Goal: Task Accomplishment & Management: Complete application form

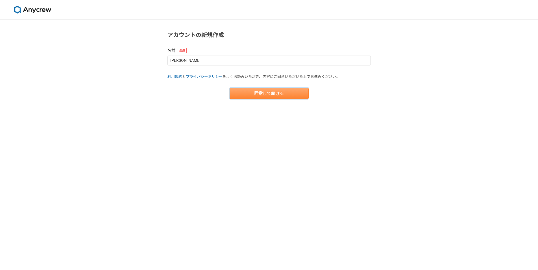
click at [239, 95] on button "同意して続ける" at bounding box center [269, 93] width 79 height 11
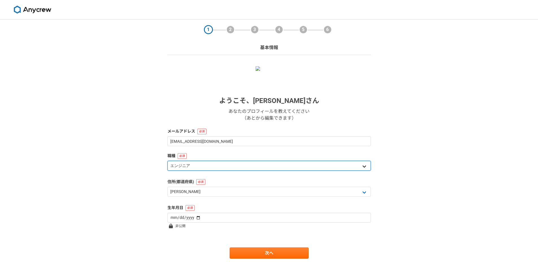
click at [212, 165] on select "エンジニア デザイナー ライター 営業 マーケティング 企画・事業開発 バックオフィス その他" at bounding box center [269, 166] width 203 height 10
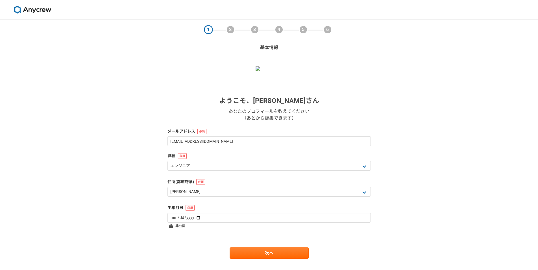
click at [148, 155] on div "1 2 3 4 5 6 基本情報 ようこそ、 坂本瑠理 さん あなたのプロフィールを教えてください （あとから編集できます） メールアドレス hekisuis…" at bounding box center [269, 150] width 538 height 262
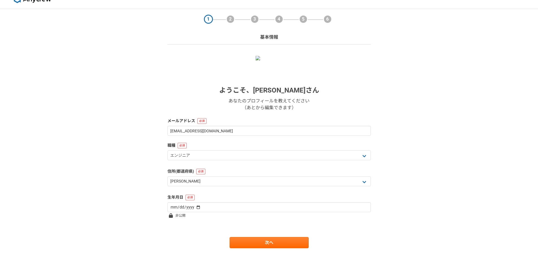
scroll to position [11, 0]
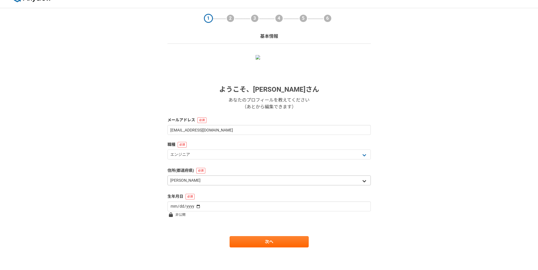
drag, startPoint x: 182, startPoint y: 168, endPoint x: 180, endPoint y: 182, distance: 13.7
click at [182, 170] on label "住所(都道府県)" at bounding box center [269, 171] width 203 height 6
click at [179, 179] on select "北海道 青森県 岩手県 宮城県 秋田県 山形県 福島県 茨城県 栃木県 群馬県 埼玉県 千葉県 東京都 神奈川県 新潟県 富山県 石川県 福井県 山梨県 長野…" at bounding box center [269, 181] width 203 height 10
select select "12"
click at [168, 176] on select "北海道 青森県 岩手県 宮城県 秋田県 山形県 福島県 茨城県 栃木県 群馬県 埼玉県 千葉県 東京都 神奈川県 新潟県 富山県 石川県 福井県 山梨県 長野…" at bounding box center [269, 181] width 203 height 10
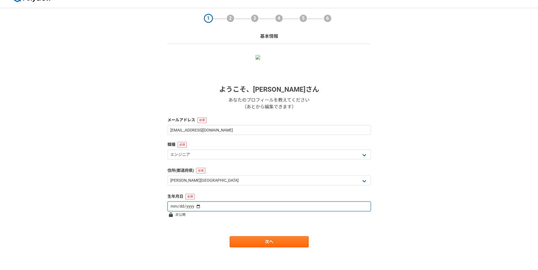
click at [175, 209] on input "date" at bounding box center [269, 207] width 203 height 10
type input "1988-10-28"
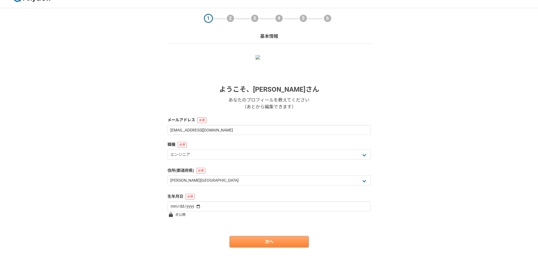
click at [254, 238] on link "次へ" at bounding box center [269, 242] width 79 height 11
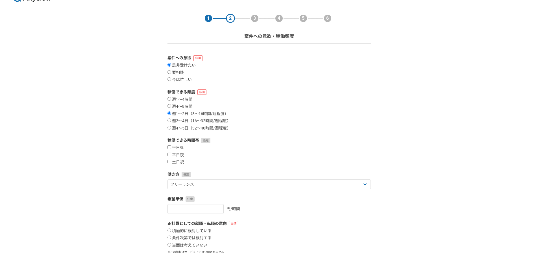
scroll to position [0, 0]
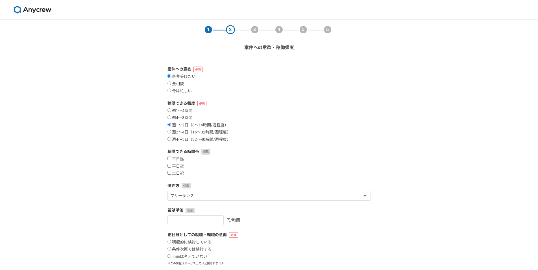
click at [183, 84] on label "要相談" at bounding box center [176, 84] width 16 height 5
click at [171, 84] on input "要相談" at bounding box center [170, 84] width 4 height 4
radio input "true"
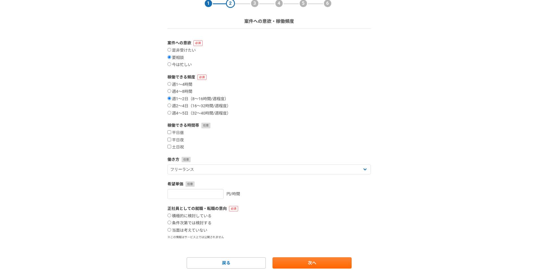
scroll to position [28, 0]
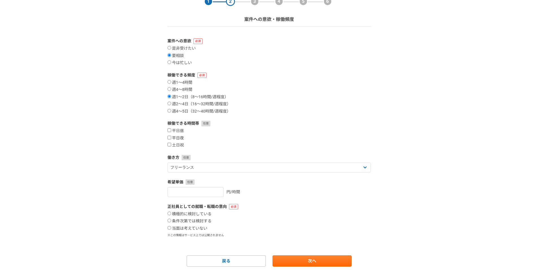
click at [181, 140] on label "平日夜" at bounding box center [176, 138] width 16 height 5
click at [171, 140] on input "平日夜" at bounding box center [170, 138] width 4 height 4
checkbox input "true"
click at [181, 147] on label "土日祝" at bounding box center [176, 145] width 16 height 5
click at [171, 147] on input "土日祝" at bounding box center [170, 145] width 4 height 4
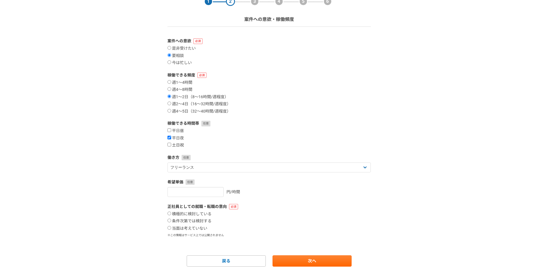
checkbox input "true"
click at [196, 166] on select "フリーランス 副業 その他" at bounding box center [269, 168] width 203 height 10
select select "sidejob"
click at [168, 163] on select "フリーランス 副業 その他" at bounding box center [269, 168] width 203 height 10
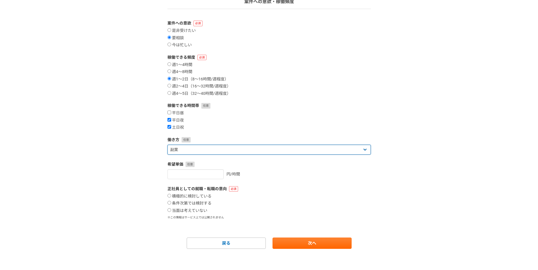
scroll to position [47, 0]
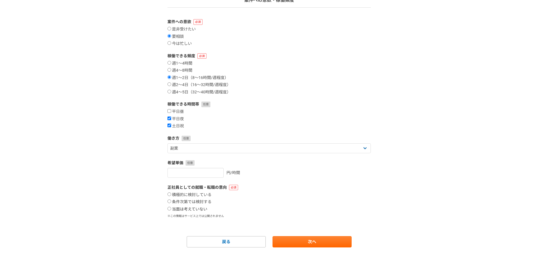
click at [198, 207] on label "当面は考えていない" at bounding box center [188, 209] width 40 height 5
click at [171, 207] on input "当面は考えていない" at bounding box center [170, 209] width 4 height 4
radio input "true"
click at [293, 243] on link "次へ" at bounding box center [312, 242] width 79 height 11
select select
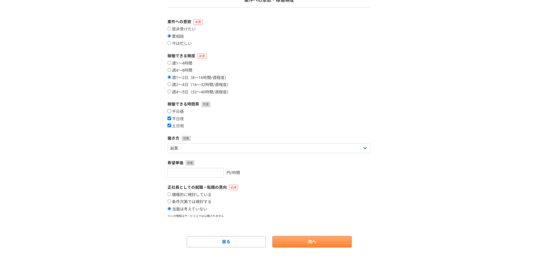
select select
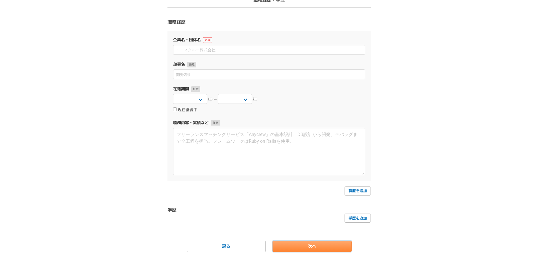
scroll to position [0, 0]
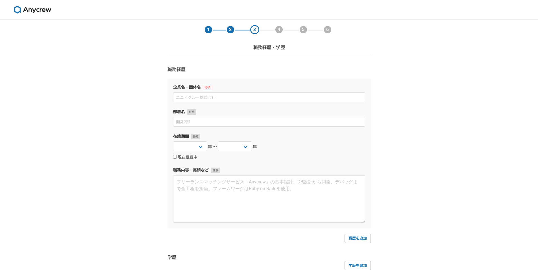
click at [184, 158] on label "現在継続中" at bounding box center [185, 157] width 24 height 5
click at [177, 158] on input "現在継続中" at bounding box center [175, 157] width 4 height 4
checkbox input "true"
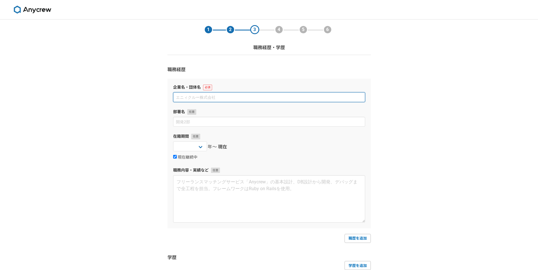
click at [199, 99] on input at bounding box center [269, 97] width 192 height 10
type input "k"
type input "株式会社Jitera"
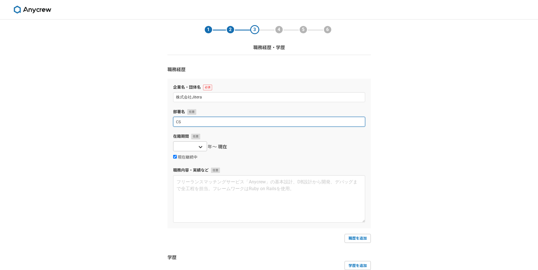
type input "CS"
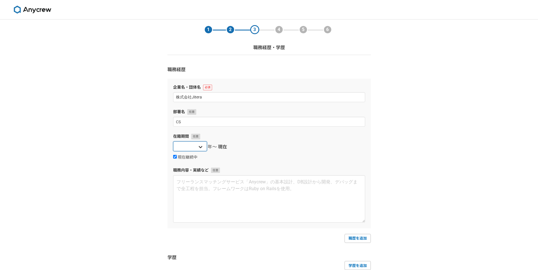
click at [193, 149] on select "2025 2024 2023 2022 2021 2020 2019 2018 2017 2016 2015 2014 2013 2012 2011 2010…" at bounding box center [190, 147] width 34 height 10
select select "2025"
click at [173, 142] on select "2025 2024 2023 2022 2021 2020 2019 2018 2017 2016 2015 2014 2013 2012 2011 2010…" at bounding box center [190, 147] width 34 height 10
click at [259, 136] on label "在籍期間" at bounding box center [269, 137] width 192 height 6
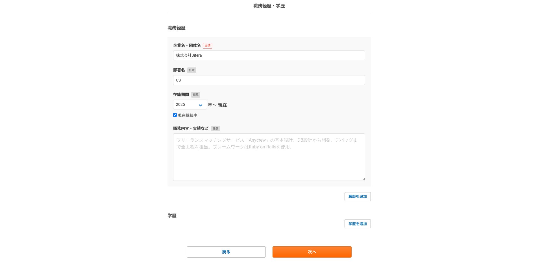
scroll to position [52, 0]
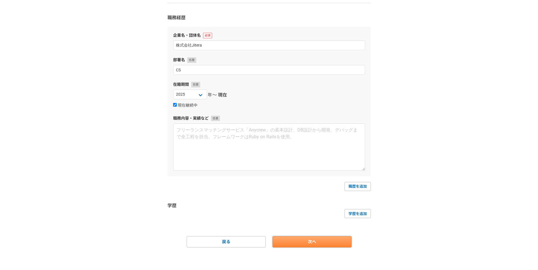
click at [321, 239] on link "次へ" at bounding box center [312, 242] width 79 height 11
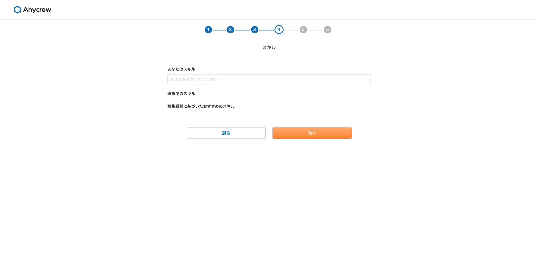
scroll to position [0, 0]
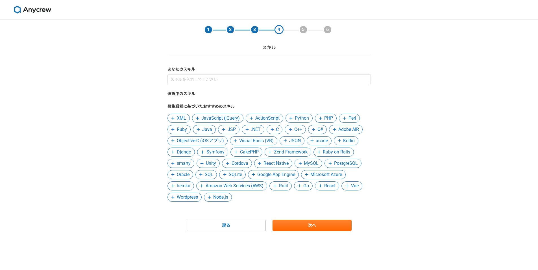
click at [205, 120] on span "JavaScript (jQuery)" at bounding box center [220, 118] width 38 height 7
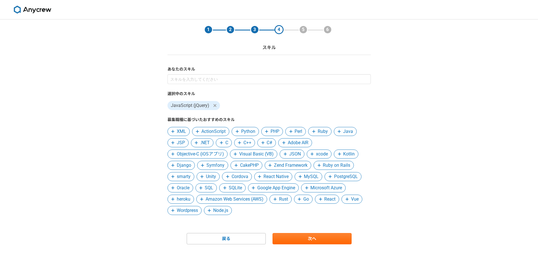
click at [274, 130] on span "PHP" at bounding box center [275, 131] width 9 height 7
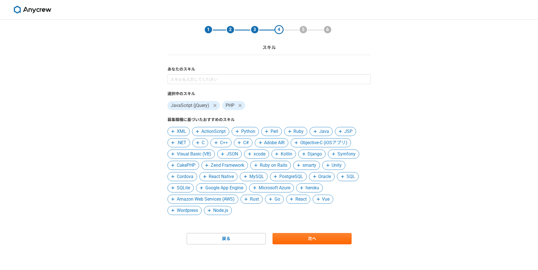
click at [328, 132] on span "Java" at bounding box center [324, 131] width 10 height 7
click at [328, 130] on span "JSP" at bounding box center [320, 131] width 21 height 9
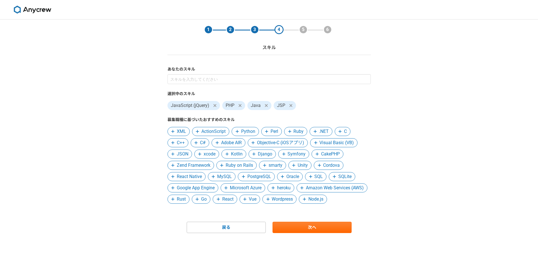
click at [346, 133] on span "C" at bounding box center [345, 131] width 3 height 7
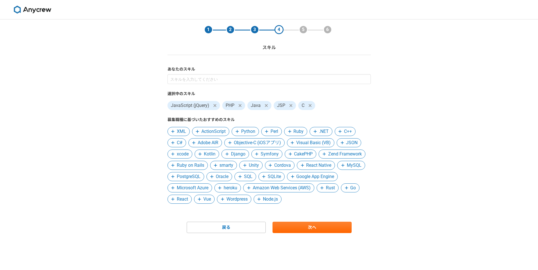
click at [351, 133] on span "C++" at bounding box center [348, 131] width 8 height 7
click at [329, 145] on span "JSON" at bounding box center [331, 143] width 12 height 7
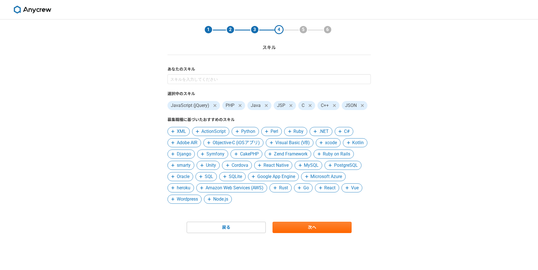
click at [304, 166] on span at bounding box center [300, 165] width 7 height 7
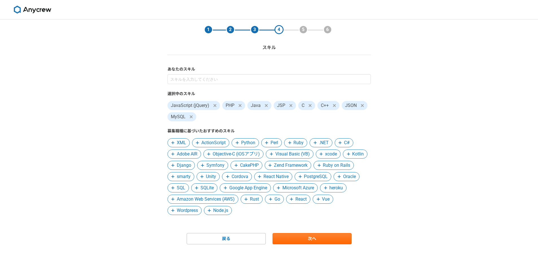
click at [304, 180] on span "PostgreSQL" at bounding box center [316, 177] width 24 height 7
click at [332, 180] on span "SQL" at bounding box center [336, 177] width 8 height 7
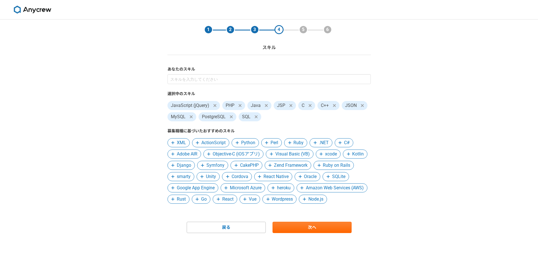
click at [262, 191] on span "Microsoft Azure" at bounding box center [246, 188] width 32 height 7
click at [290, 190] on span "Amazon Web Services (AWS)" at bounding box center [288, 188] width 58 height 7
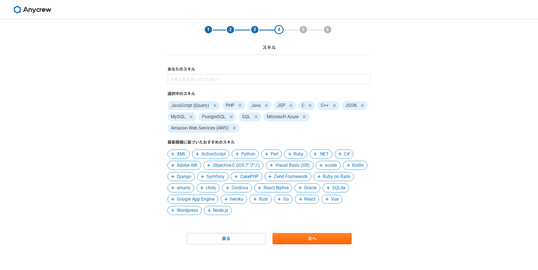
click at [198, 211] on span "Wordpress" at bounding box center [187, 210] width 21 height 7
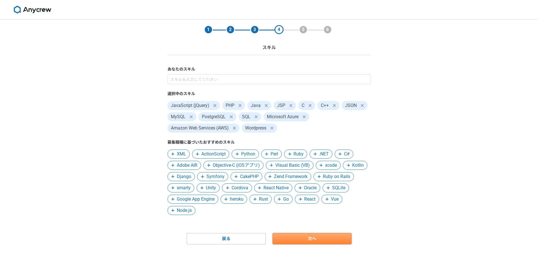
click at [330, 235] on link "次へ" at bounding box center [312, 238] width 79 height 11
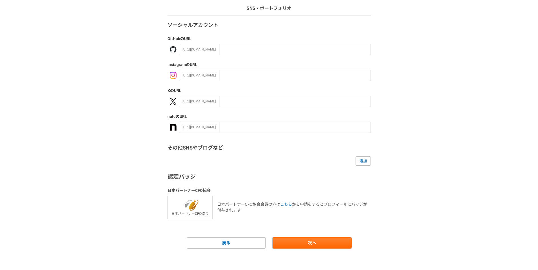
scroll to position [40, 0]
click at [305, 238] on link "次へ" at bounding box center [312, 242] width 79 height 11
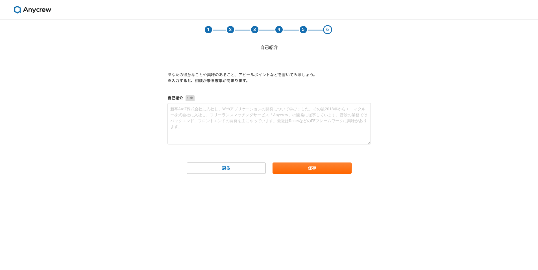
scroll to position [0, 0]
click at [296, 170] on button "保存" at bounding box center [312, 168] width 79 height 11
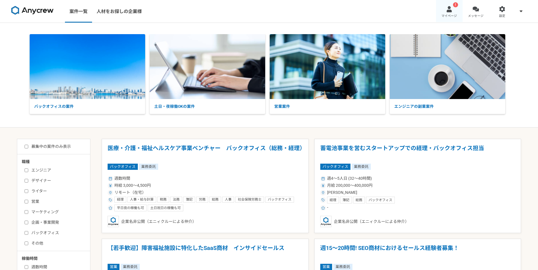
click at [443, 10] on link "! マイページ" at bounding box center [449, 11] width 27 height 23
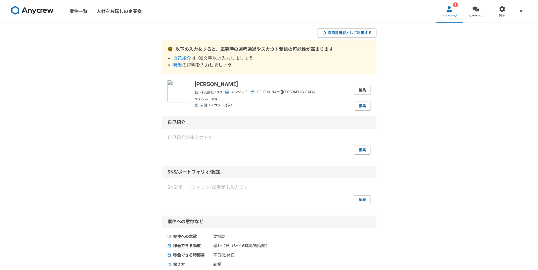
click at [358, 92] on link "編集" at bounding box center [362, 90] width 17 height 9
select select "12"
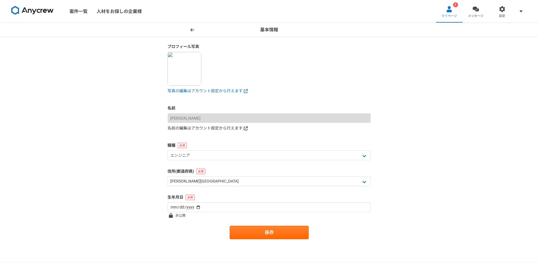
click at [218, 129] on link "名前の編集はアカウント設定から行えます" at bounding box center [269, 128] width 203 height 6
click at [72, 13] on link "案件一覧" at bounding box center [78, 11] width 27 height 23
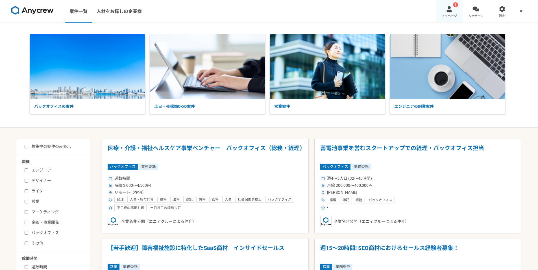
click at [451, 6] on div at bounding box center [449, 9] width 6 height 6
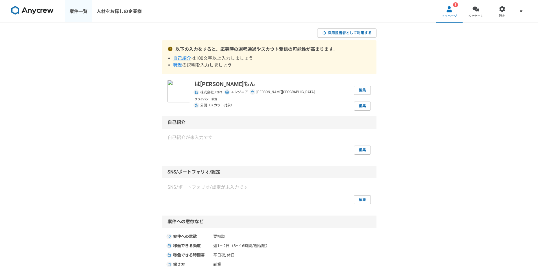
click at [91, 8] on link "案件一覧" at bounding box center [78, 11] width 27 height 23
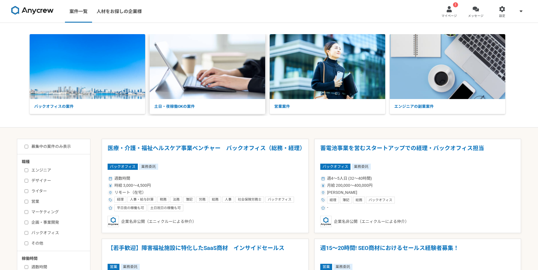
click at [226, 90] on img at bounding box center [208, 66] width 116 height 65
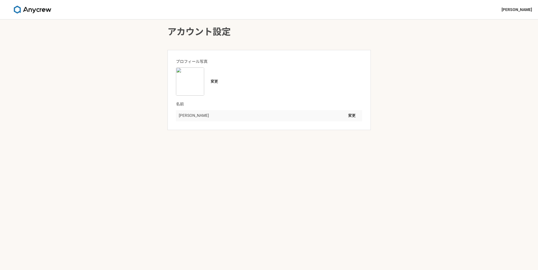
click at [203, 118] on div "[PERSON_NAME] 変更" at bounding box center [269, 115] width 186 height 11
click at [200, 113] on div "[PERSON_NAME] 変更" at bounding box center [269, 115] width 186 height 11
click at [354, 114] on button "変更" at bounding box center [352, 115] width 15 height 9
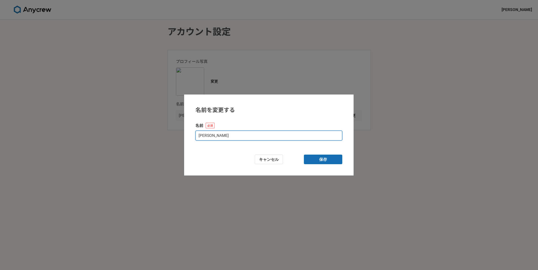
drag, startPoint x: 261, startPoint y: 138, endPoint x: 47, endPoint y: 165, distance: 215.6
click at [47, 165] on div "名前を変更する 名前 [PERSON_NAME] 保存" at bounding box center [269, 135] width 538 height 270
type input "は[PERSON_NAME]もん"
click at [315, 163] on button "保存" at bounding box center [323, 160] width 38 height 10
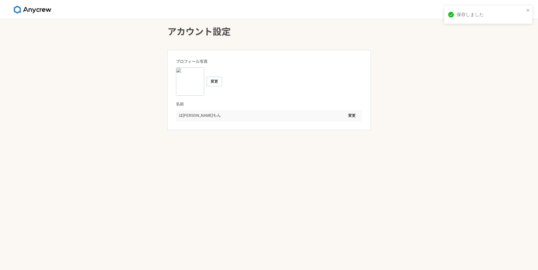
click at [217, 79] on button "変更" at bounding box center [214, 81] width 15 height 9
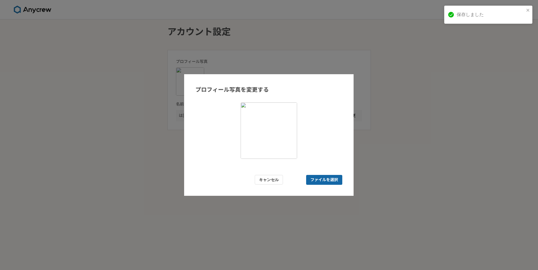
click at [314, 179] on span "ファイルを選択" at bounding box center [325, 180] width 28 height 6
click at [314, 179] on input "ファイルを選択" at bounding box center [324, 180] width 36 height 10
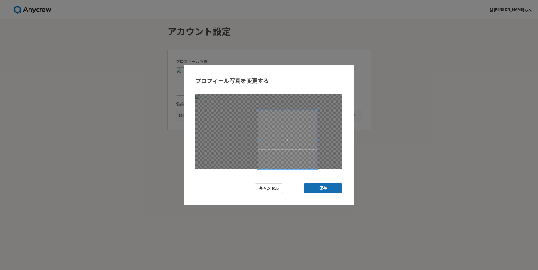
click at [273, 139] on span at bounding box center [287, 139] width 59 height 59
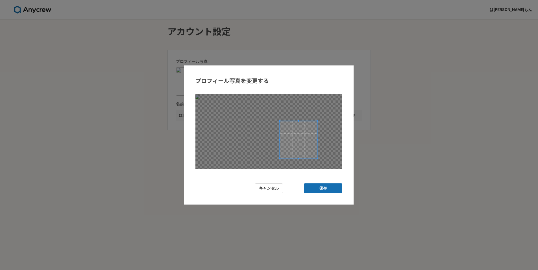
click at [280, 152] on span at bounding box center [279, 140] width 1 height 38
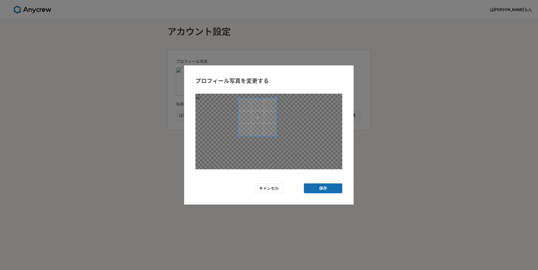
click at [245, 125] on span at bounding box center [258, 118] width 38 height 38
click at [270, 130] on span at bounding box center [270, 130] width 1 height 1
click at [261, 117] on span at bounding box center [258, 116] width 32 height 32
click at [324, 184] on button "保存" at bounding box center [323, 189] width 38 height 10
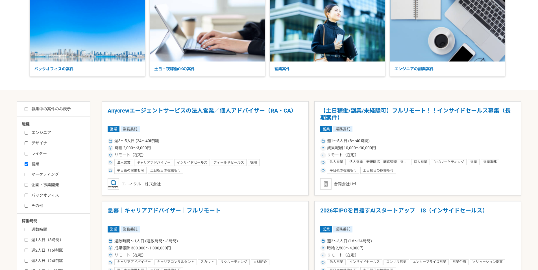
scroll to position [57, 0]
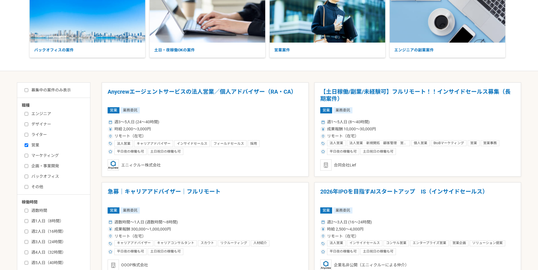
click at [34, 144] on label "営業" at bounding box center [57, 145] width 65 height 6
click at [28, 144] on input "営業" at bounding box center [27, 146] width 4 height 4
checkbox input "false"
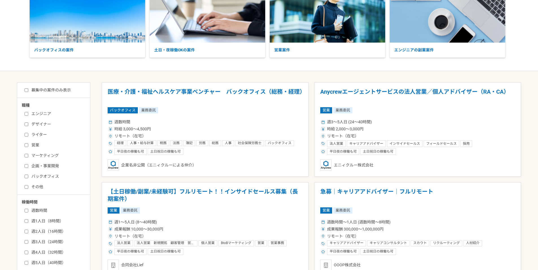
click at [44, 116] on label "エンジニア" at bounding box center [57, 114] width 65 height 6
click at [28, 116] on input "エンジニア" at bounding box center [27, 114] width 4 height 4
checkbox input "true"
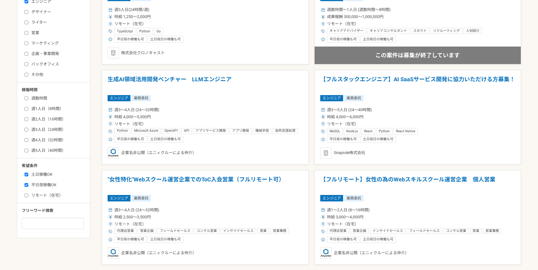
scroll to position [170, 0]
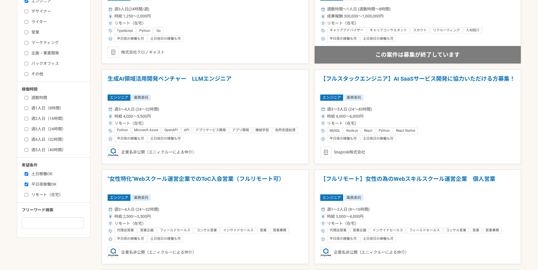
click at [49, 192] on label "リモート（在宅）" at bounding box center [57, 195] width 65 height 6
click at [28, 193] on input "リモート（在宅）" at bounding box center [27, 195] width 4 height 4
checkbox input "true"
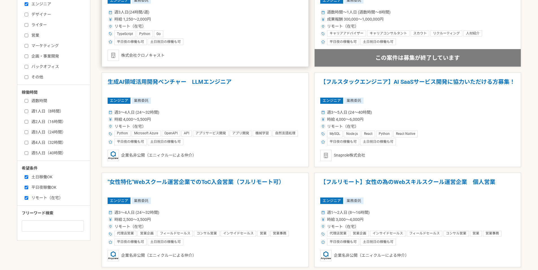
scroll to position [170, 0]
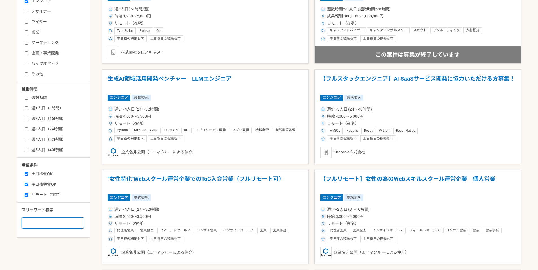
click at [45, 222] on input at bounding box center [53, 223] width 62 height 11
type input "PM"
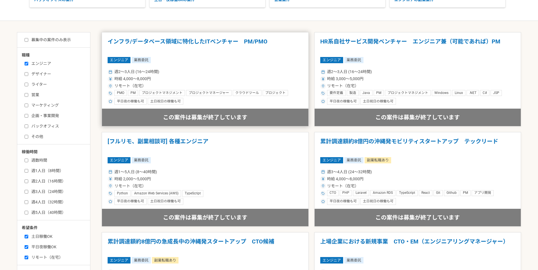
scroll to position [92, 0]
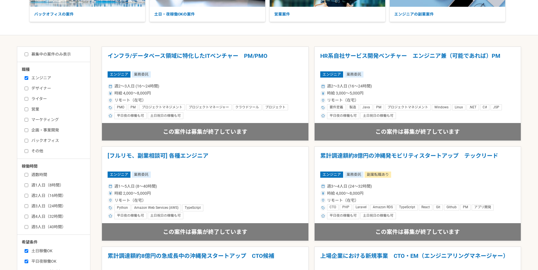
click at [44, 57] on label "募集中の案件のみ表示" at bounding box center [48, 54] width 46 height 6
click at [28, 56] on input "募集中の案件のみ表示" at bounding box center [27, 55] width 4 height 4
checkbox input "true"
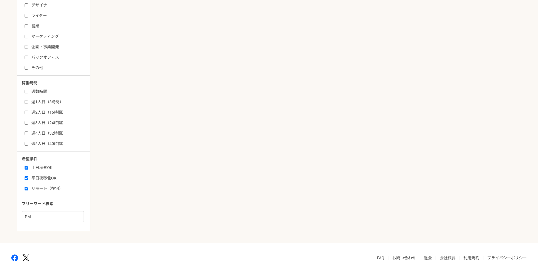
scroll to position [177, 0]
click at [46, 175] on label "平日夜稼働OK" at bounding box center [57, 177] width 65 height 6
click at [28, 175] on input "平日夜稼働OK" at bounding box center [27, 177] width 4 height 4
checkbox input "false"
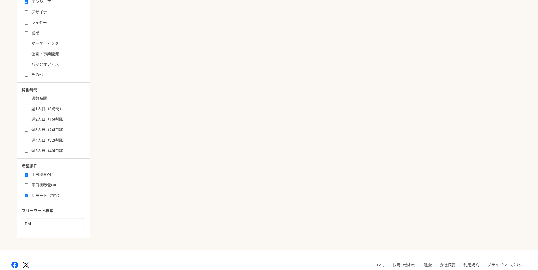
scroll to position [177, 0]
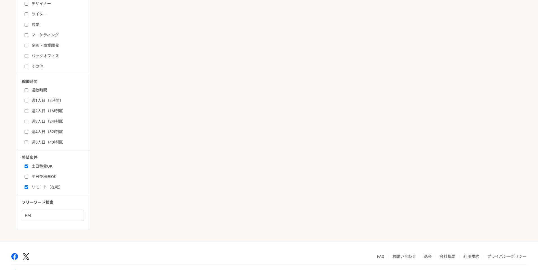
click at [42, 164] on label "土日稼働OK" at bounding box center [57, 167] width 65 height 6
click at [28, 165] on input "土日稼働OK" at bounding box center [27, 167] width 4 height 4
checkbox input "false"
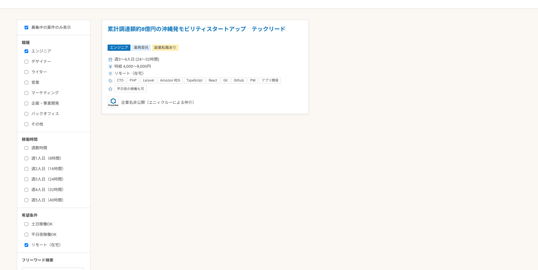
scroll to position [121, 0]
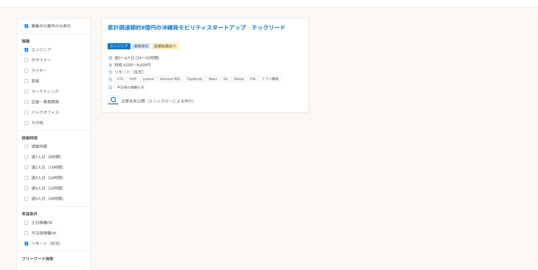
click at [43, 48] on label "エンジニア" at bounding box center [57, 50] width 65 height 6
click at [28, 48] on input "エンジニア" at bounding box center [27, 50] width 4 height 4
checkbox input "false"
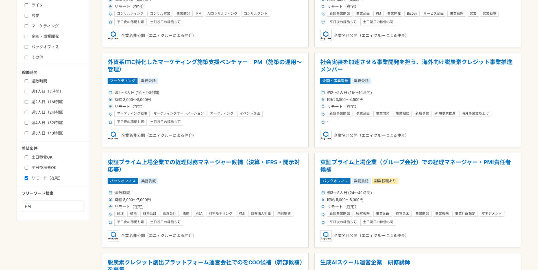
scroll to position [205, 0]
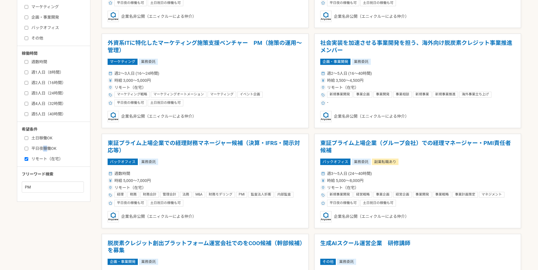
click at [47, 148] on label "平日夜稼働OK" at bounding box center [57, 149] width 65 height 6
click at [38, 137] on label "土日稼働OK" at bounding box center [57, 138] width 65 height 6
click at [28, 137] on input "土日稼働OK" at bounding box center [27, 138] width 4 height 4
checkbox input "true"
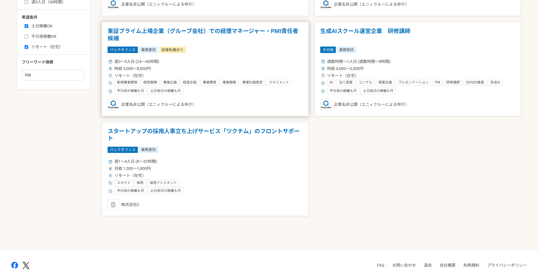
scroll to position [318, 0]
